Goal: Task Accomplishment & Management: Use online tool/utility

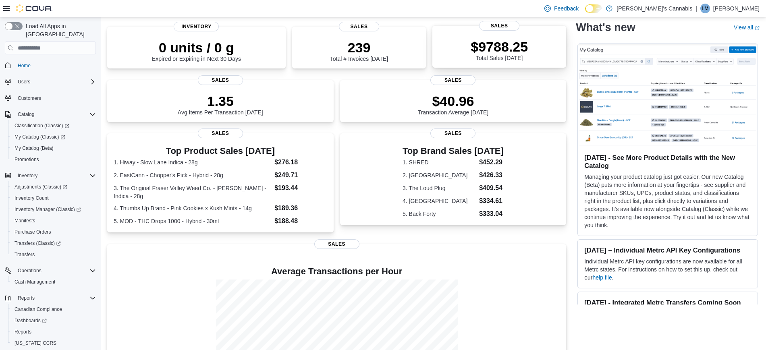
scroll to position [56, 0]
click at [36, 195] on span "Inventory Count" at bounding box center [31, 198] width 34 height 6
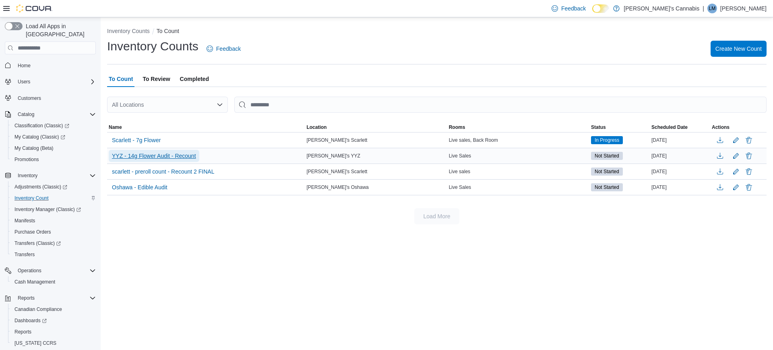
click at [172, 160] on span "YYZ - 14g Flower Audit - Recount" at bounding box center [154, 156] width 84 height 12
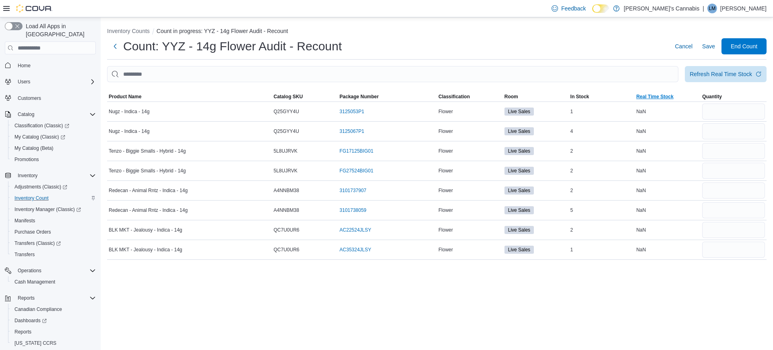
click at [647, 100] on span "Real Time Stock" at bounding box center [668, 97] width 66 height 10
click at [689, 44] on span "Cancel" at bounding box center [684, 46] width 18 height 8
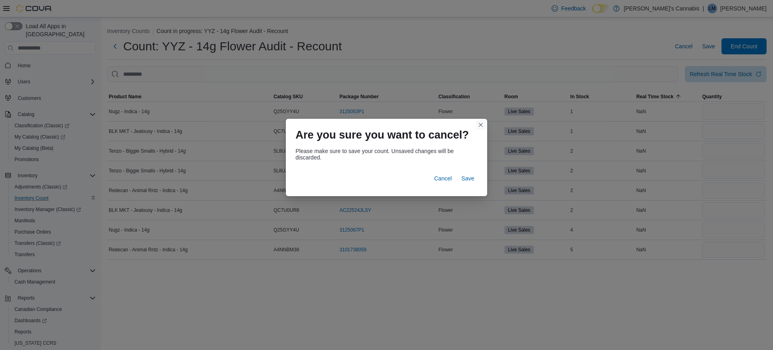
click at [479, 122] on button "Closes this modal window" at bounding box center [481, 125] width 10 height 10
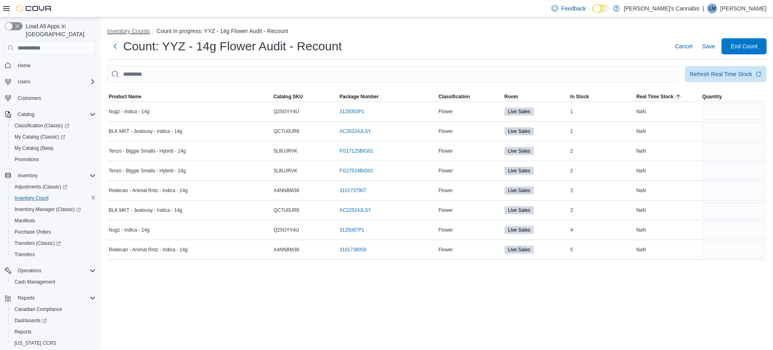
click at [140, 29] on button "Inventory Counts" at bounding box center [128, 31] width 43 height 6
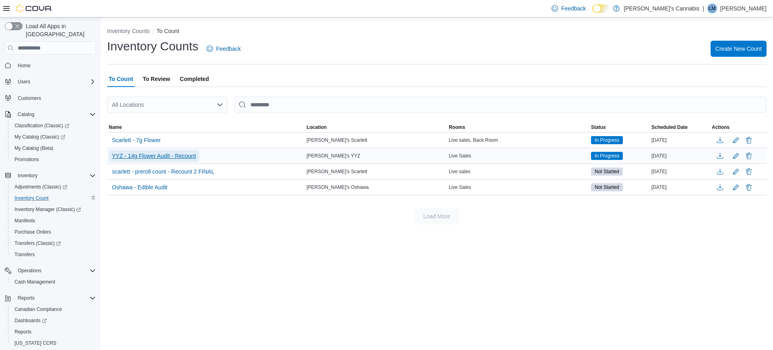
click at [163, 157] on span "YYZ - 14g Flower Audit - Recount" at bounding box center [154, 156] width 84 height 8
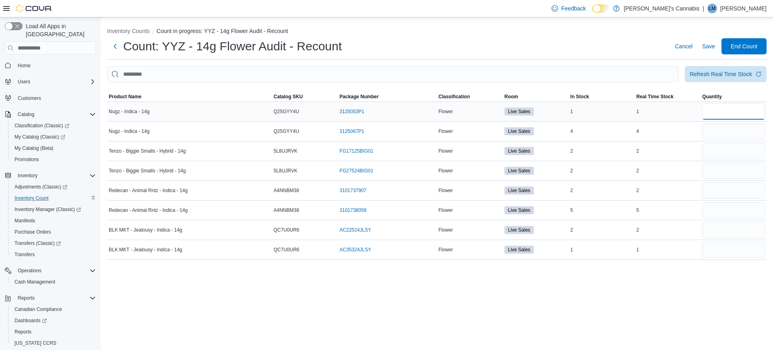
click at [728, 116] on input "number" at bounding box center [733, 111] width 63 height 16
click at [733, 214] on input "number" at bounding box center [733, 210] width 63 height 16
type input "*"
click at [710, 48] on span "Save" at bounding box center [708, 46] width 13 height 8
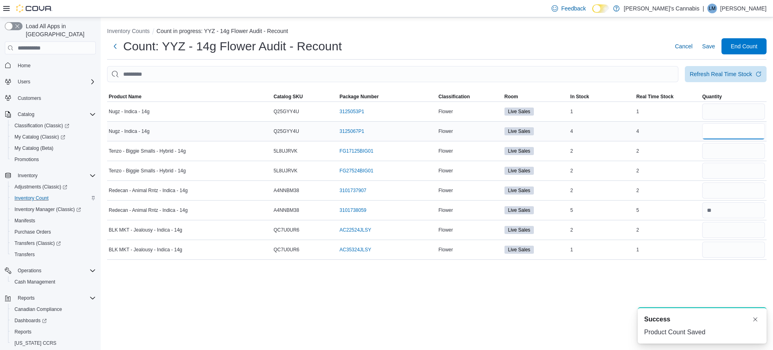
click at [721, 127] on input "number" at bounding box center [733, 131] width 63 height 16
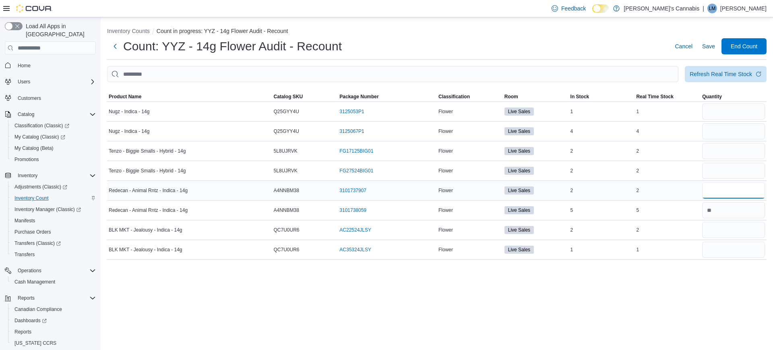
click at [722, 192] on input "number" at bounding box center [733, 190] width 63 height 16
type input "*"
click at [708, 43] on span "Save" at bounding box center [708, 46] width 13 height 8
click at [726, 131] on input "number" at bounding box center [733, 131] width 63 height 16
type input "*"
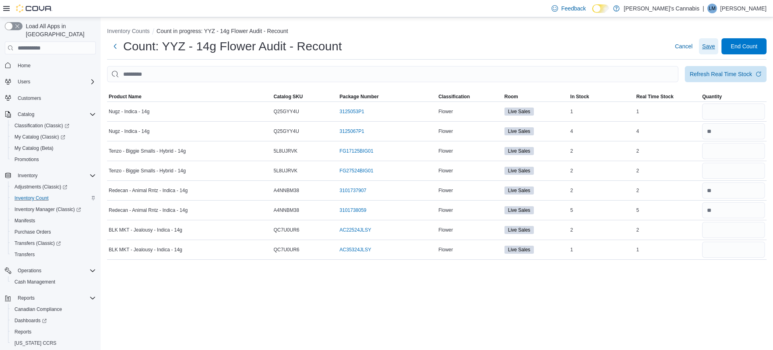
click at [703, 54] on span "Save" at bounding box center [708, 46] width 13 height 16
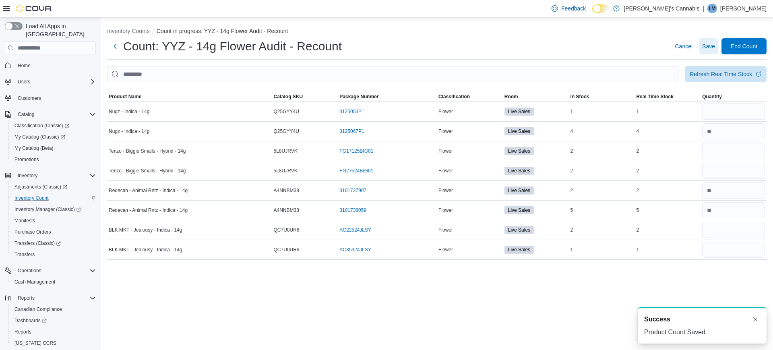
click at [714, 52] on span "Save" at bounding box center [708, 46] width 13 height 16
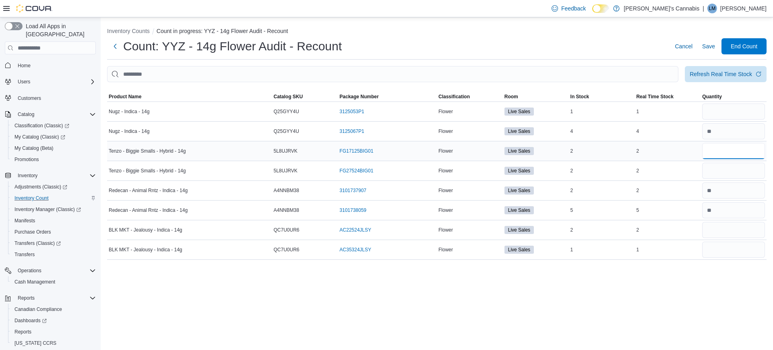
click at [715, 149] on input "number" at bounding box center [733, 151] width 63 height 16
click at [717, 168] on input "number" at bounding box center [733, 171] width 63 height 16
type input "*"
click at [714, 47] on span "Save" at bounding box center [708, 46] width 13 height 8
click at [715, 228] on input "number" at bounding box center [733, 230] width 63 height 16
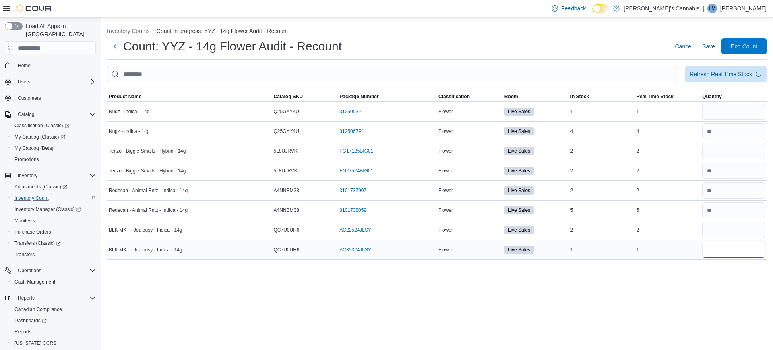
click at [710, 255] on input "number" at bounding box center [733, 250] width 63 height 16
type input "*"
click at [703, 39] on span "Save" at bounding box center [708, 46] width 13 height 16
click at [737, 221] on div at bounding box center [734, 229] width 66 height 19
click at [734, 111] on input "number" at bounding box center [733, 111] width 63 height 16
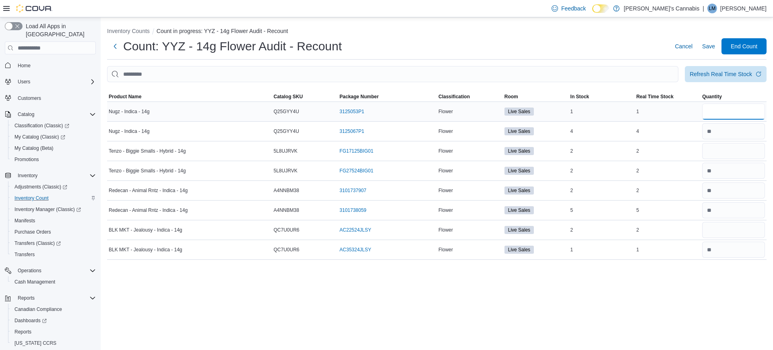
click at [716, 114] on input "number" at bounding box center [733, 111] width 63 height 16
click at [720, 166] on input "number" at bounding box center [733, 171] width 63 height 16
click at [708, 46] on span "Save" at bounding box center [708, 46] width 13 height 8
click at [729, 127] on input "number" at bounding box center [733, 131] width 63 height 16
click at [716, 151] on input "number" at bounding box center [733, 151] width 63 height 16
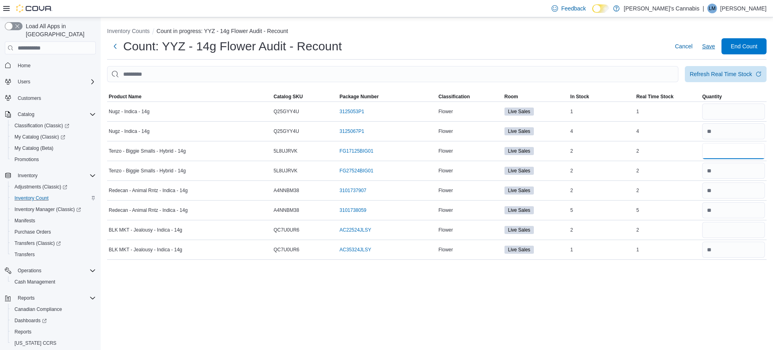
type input "*"
click at [708, 43] on span "Save" at bounding box center [708, 46] width 13 height 8
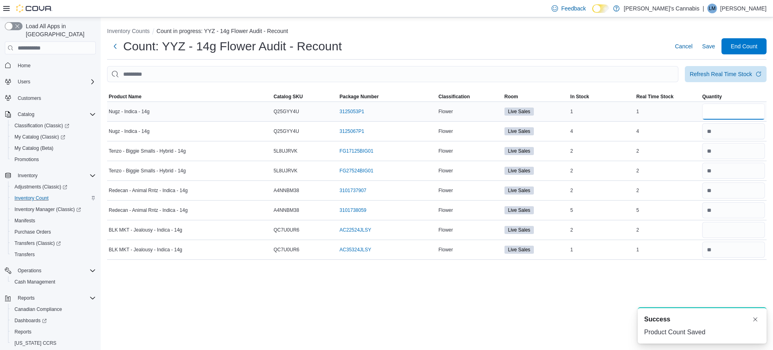
click at [725, 118] on input "number" at bounding box center [733, 111] width 63 height 16
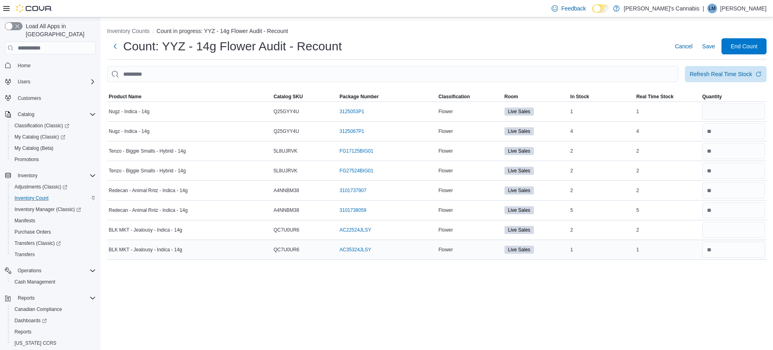
click at [729, 240] on div at bounding box center [734, 249] width 66 height 19
click at [725, 235] on input "number" at bounding box center [733, 230] width 63 height 16
type input "*"
click at [724, 103] on input "number" at bounding box center [733, 111] width 63 height 16
click at [725, 130] on input "number" at bounding box center [733, 131] width 63 height 16
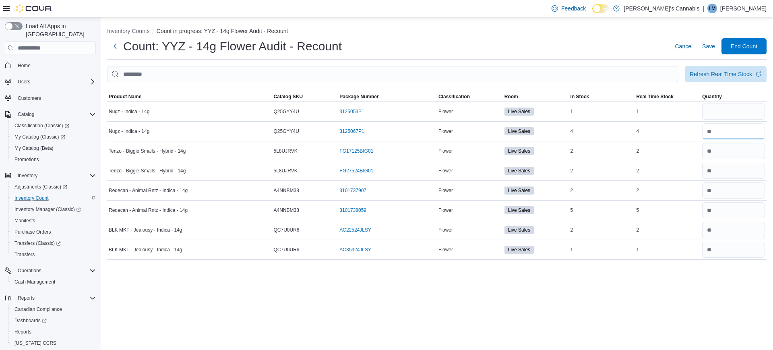
type input "*"
click at [714, 52] on span "Save" at bounding box center [708, 46] width 13 height 16
click at [722, 108] on input "number" at bounding box center [733, 111] width 63 height 16
click at [704, 53] on span "Save" at bounding box center [708, 46] width 13 height 16
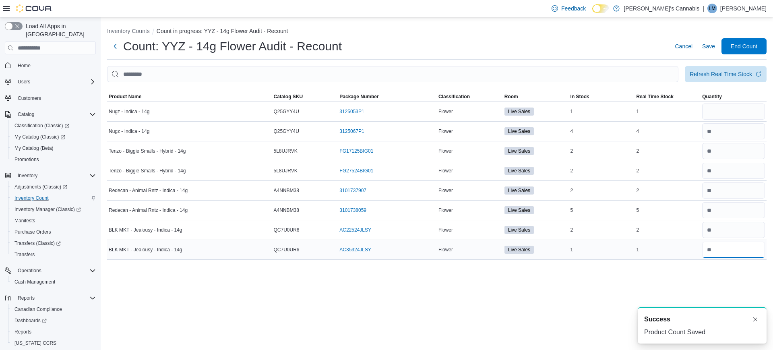
click at [719, 247] on input "number" at bounding box center [733, 250] width 63 height 16
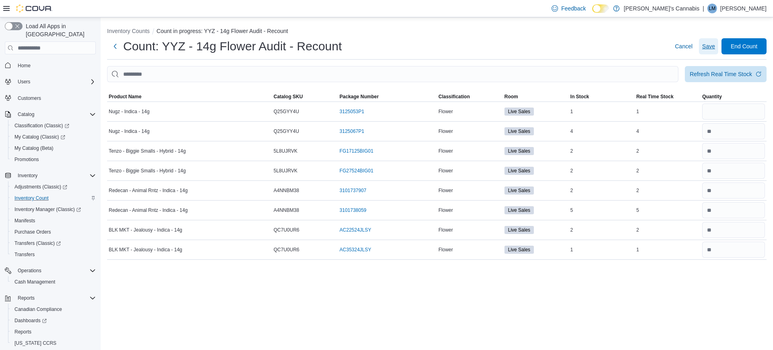
click at [713, 46] on span "Save" at bounding box center [708, 46] width 13 height 8
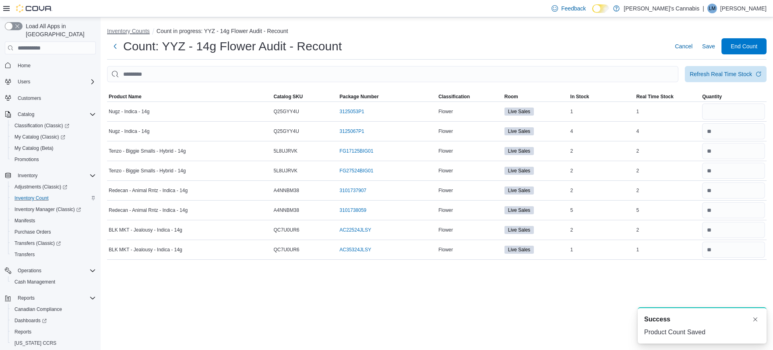
click at [128, 29] on button "Inventory Counts" at bounding box center [128, 31] width 43 height 6
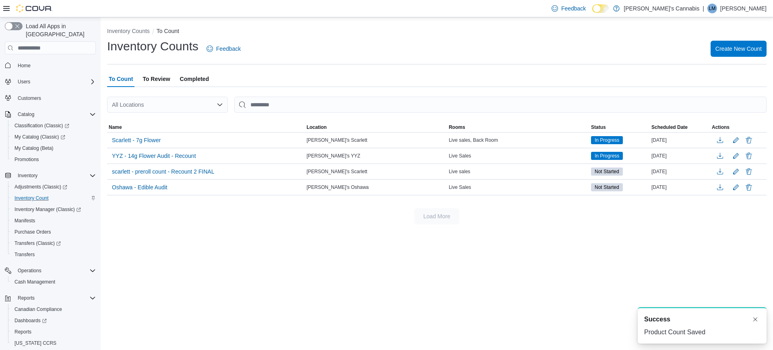
click at [239, 223] on div "Load More" at bounding box center [437, 216] width 660 height 16
click at [179, 159] on span "YYZ - 14g Flower Audit - Recount" at bounding box center [154, 156] width 84 height 8
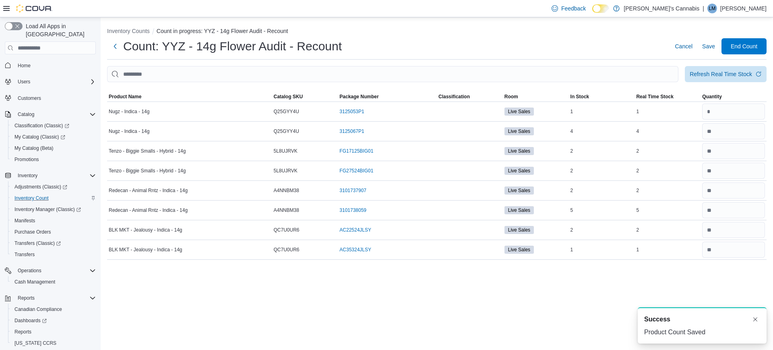
click at [296, 65] on div "Inventory Counts Count in progress: YYZ - 14g Flower Audit - Recount Count: YYZ…" at bounding box center [437, 141] width 673 height 249
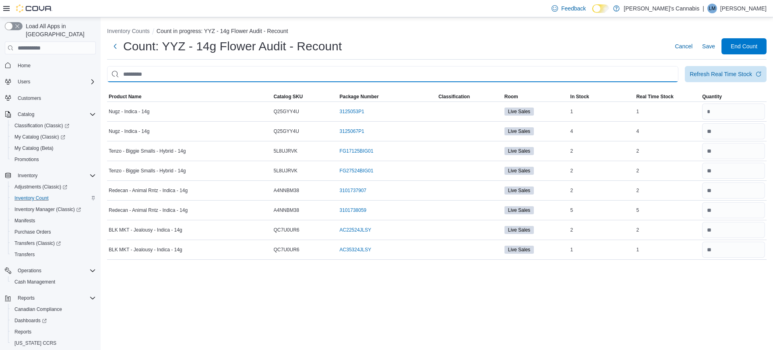
click at [301, 72] on input "This is a search bar. After typing your query, hit enter to filter the results …" at bounding box center [392, 74] width 571 height 16
click at [503, 72] on input "This is a search bar. After typing your query, hit enter to filter the results …" at bounding box center [392, 74] width 571 height 16
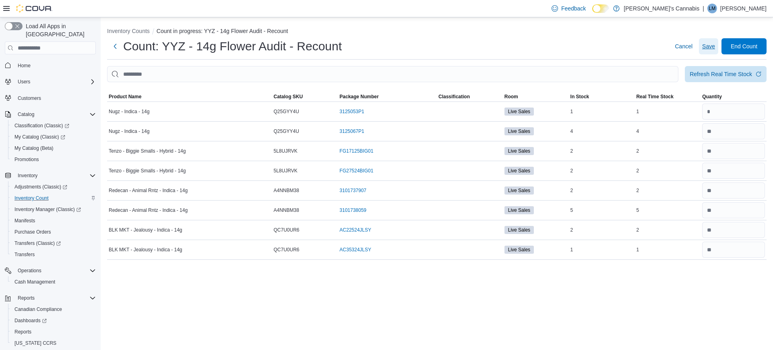
click at [709, 43] on span "Save" at bounding box center [708, 46] width 13 height 8
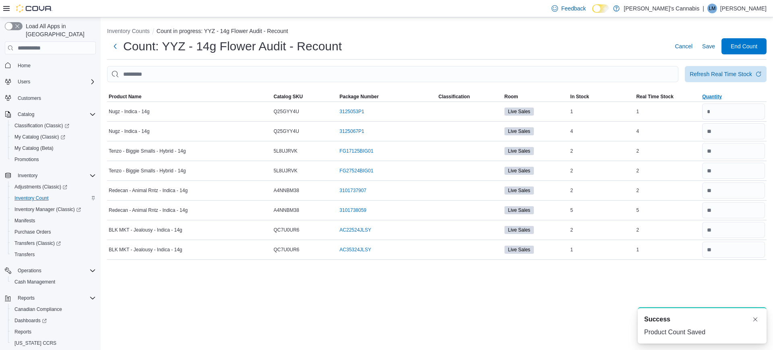
click at [702, 92] on span "Quantity" at bounding box center [734, 97] width 66 height 10
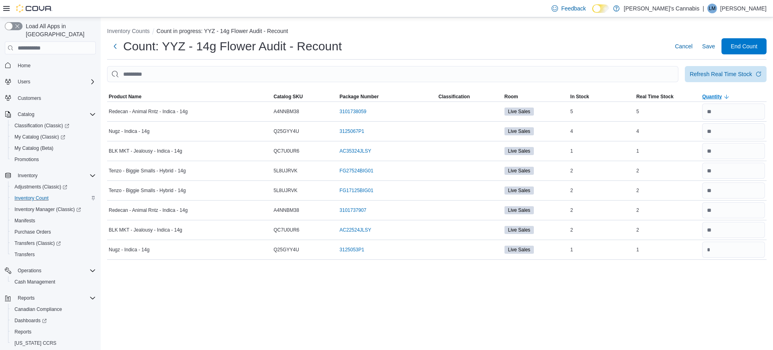
click at [702, 92] on span "Quantity" at bounding box center [734, 97] width 66 height 10
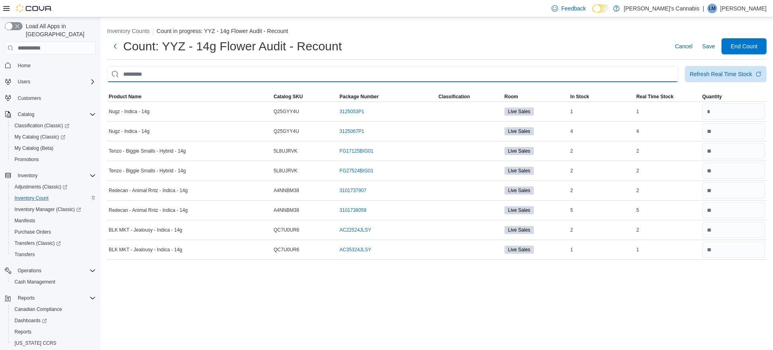
click at [652, 76] on input "This is a search bar. After typing your query, hit enter to filter the results …" at bounding box center [392, 74] width 571 height 16
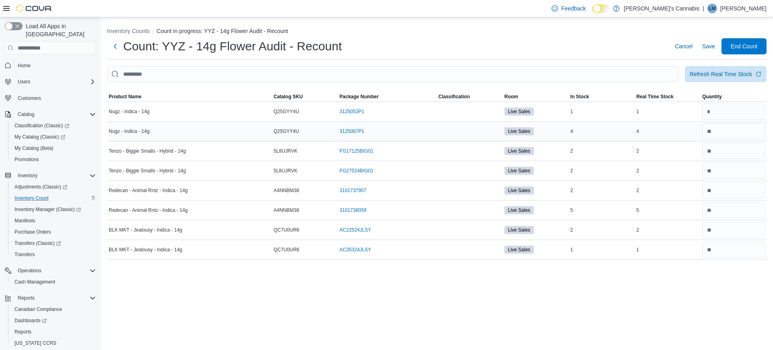
click at [683, 138] on td "Real Time Stock 4" at bounding box center [668, 132] width 66 height 20
click at [660, 212] on div "5" at bounding box center [668, 210] width 66 height 10
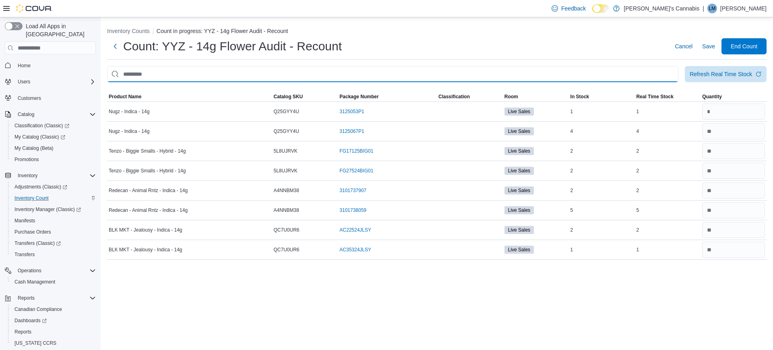
click at [325, 74] on input "This is a search bar. After typing your query, hit enter to filter the results …" at bounding box center [392, 74] width 571 height 16
